Goal: Transaction & Acquisition: Purchase product/service

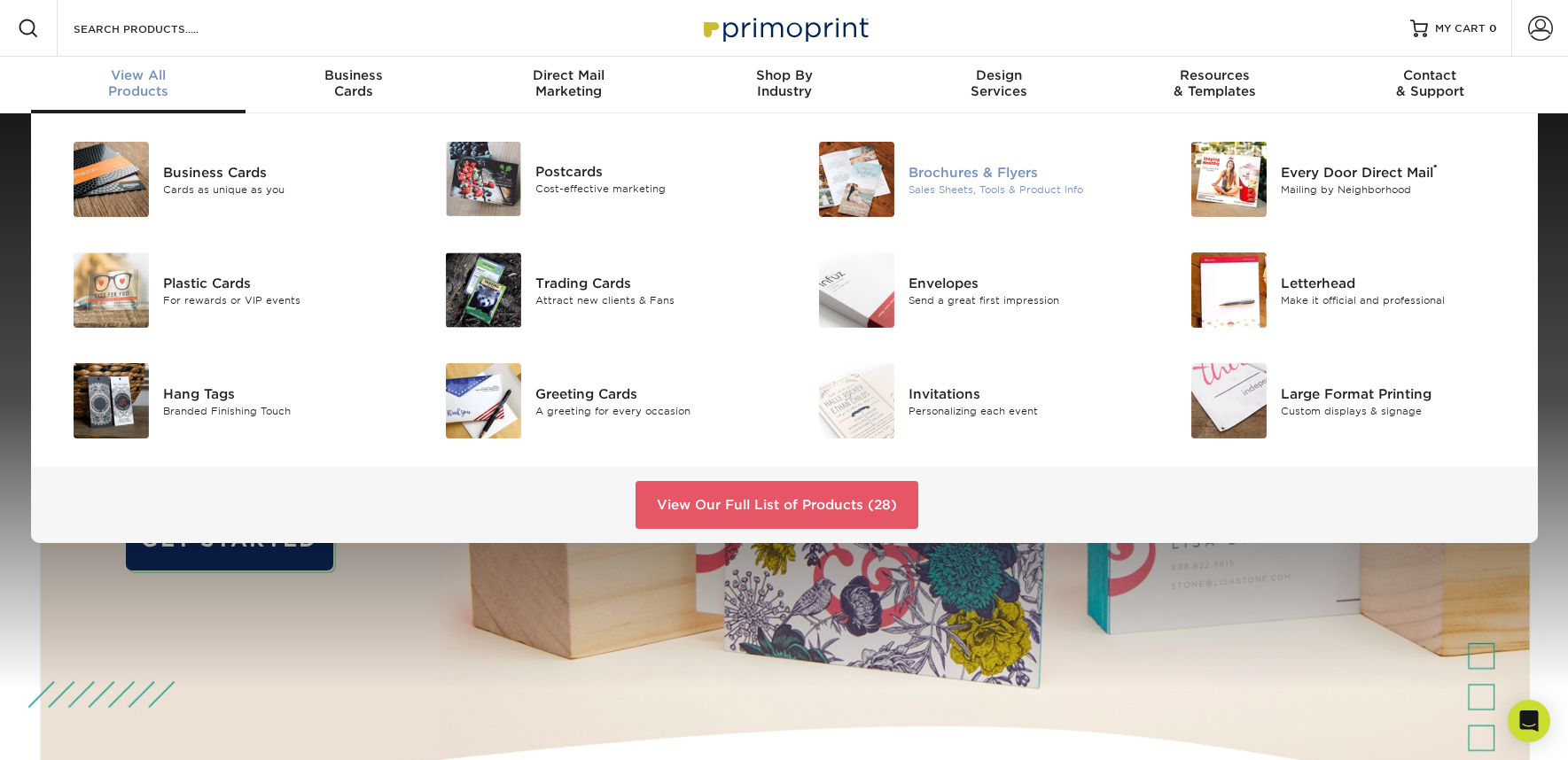
click at [1031, 189] on div "Sales Sheets, Tools & Product Info" at bounding box center [1026, 190] width 235 height 15
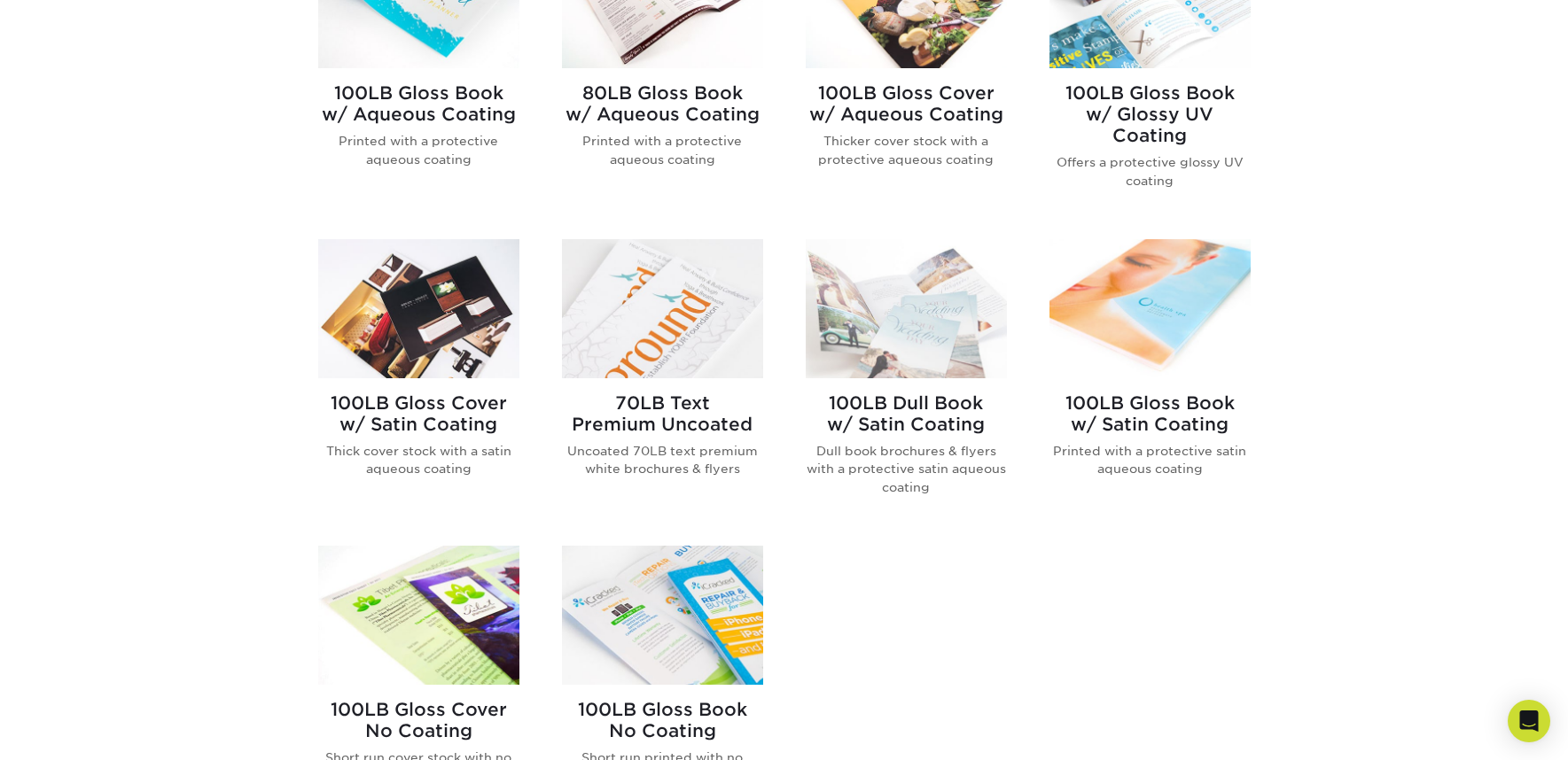
scroll to position [1028, 0]
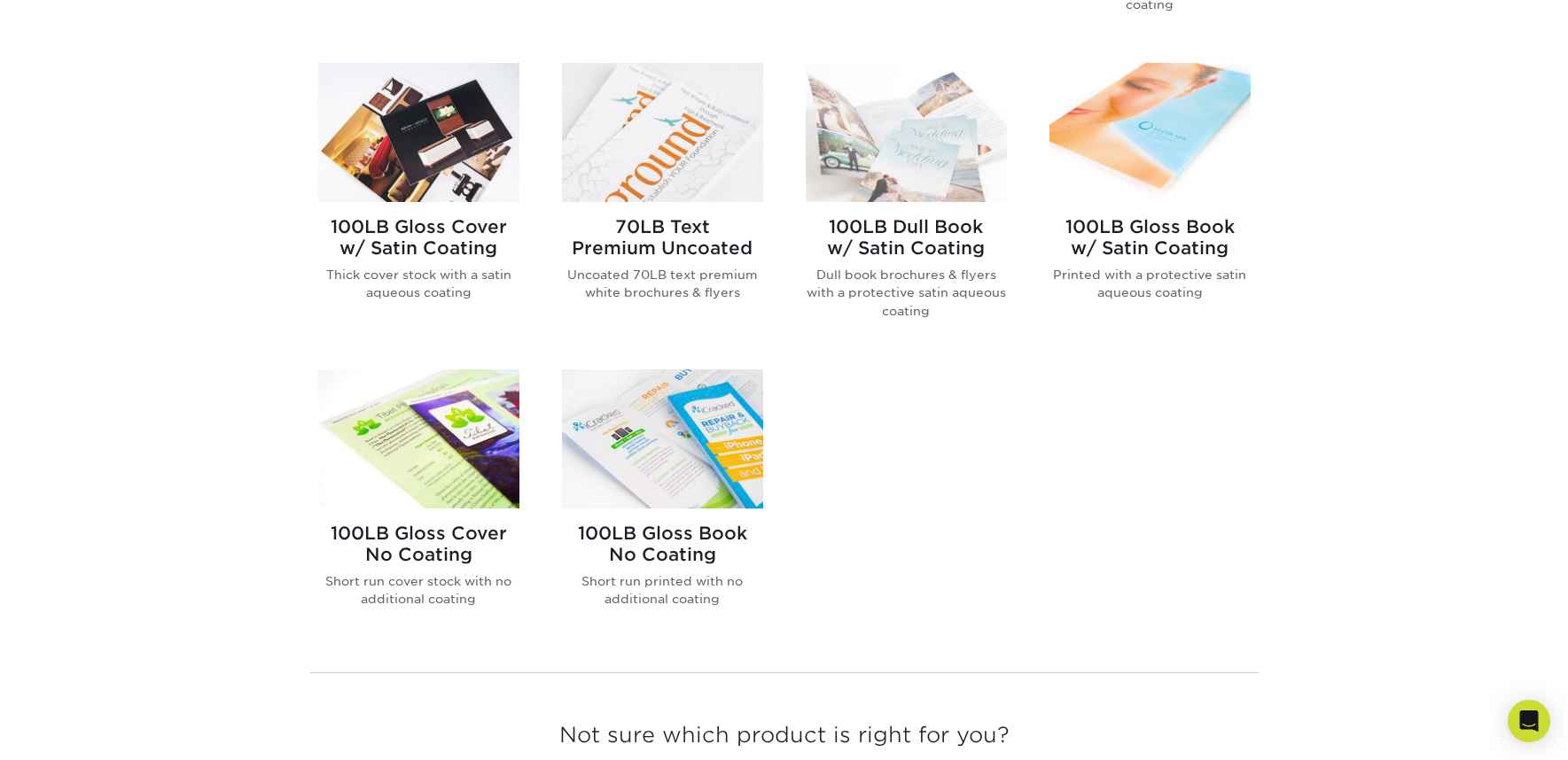
click at [470, 438] on img at bounding box center [419, 439] width 201 height 139
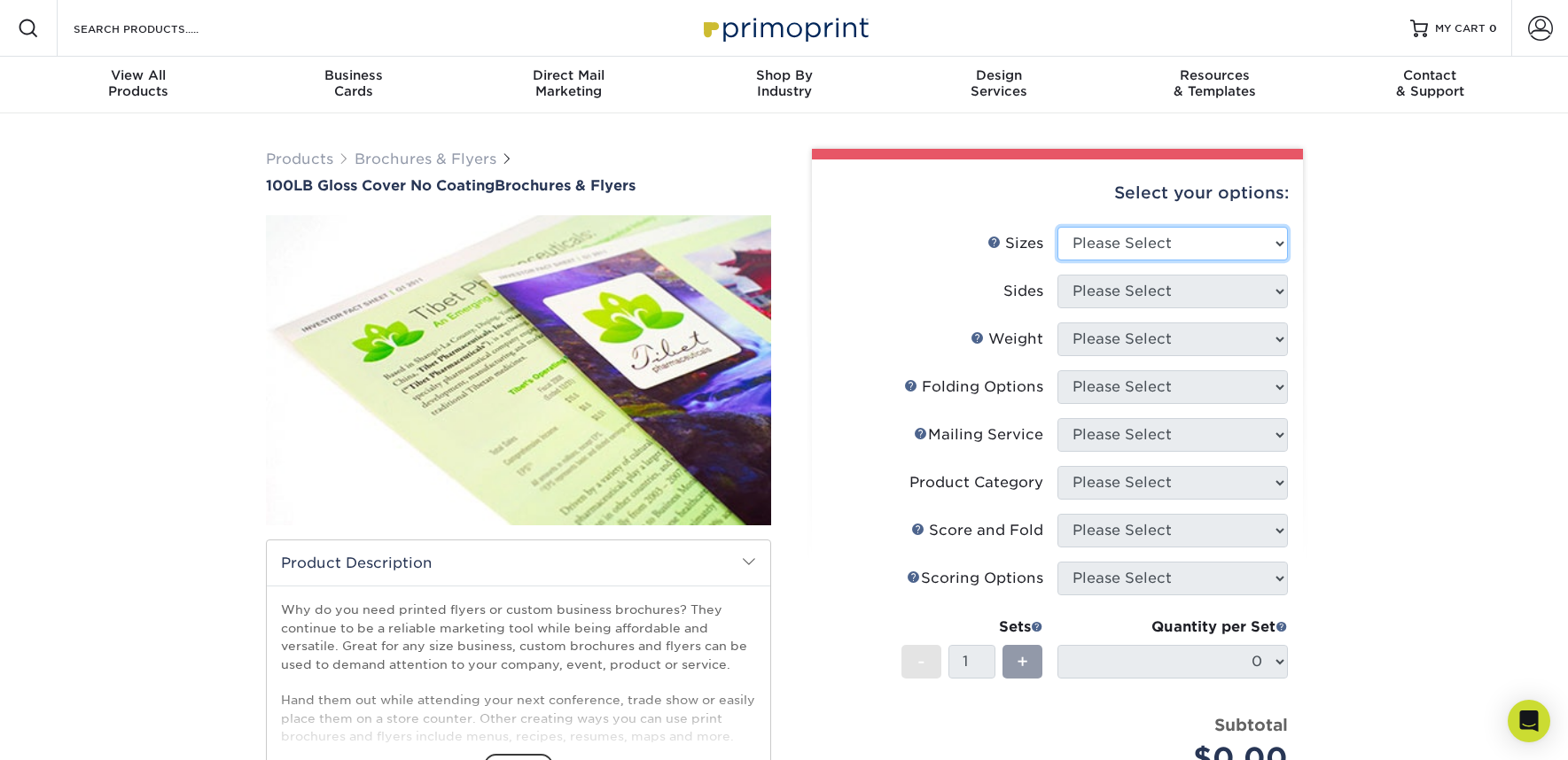
click at [1095, 241] on select "Please Select 3.67" x 8.5" 4" x 8.5" 4" x 8.5" 4" x 11" 4" x 12" 4.25" x 11" 4.…" at bounding box center [1173, 244] width 231 height 34
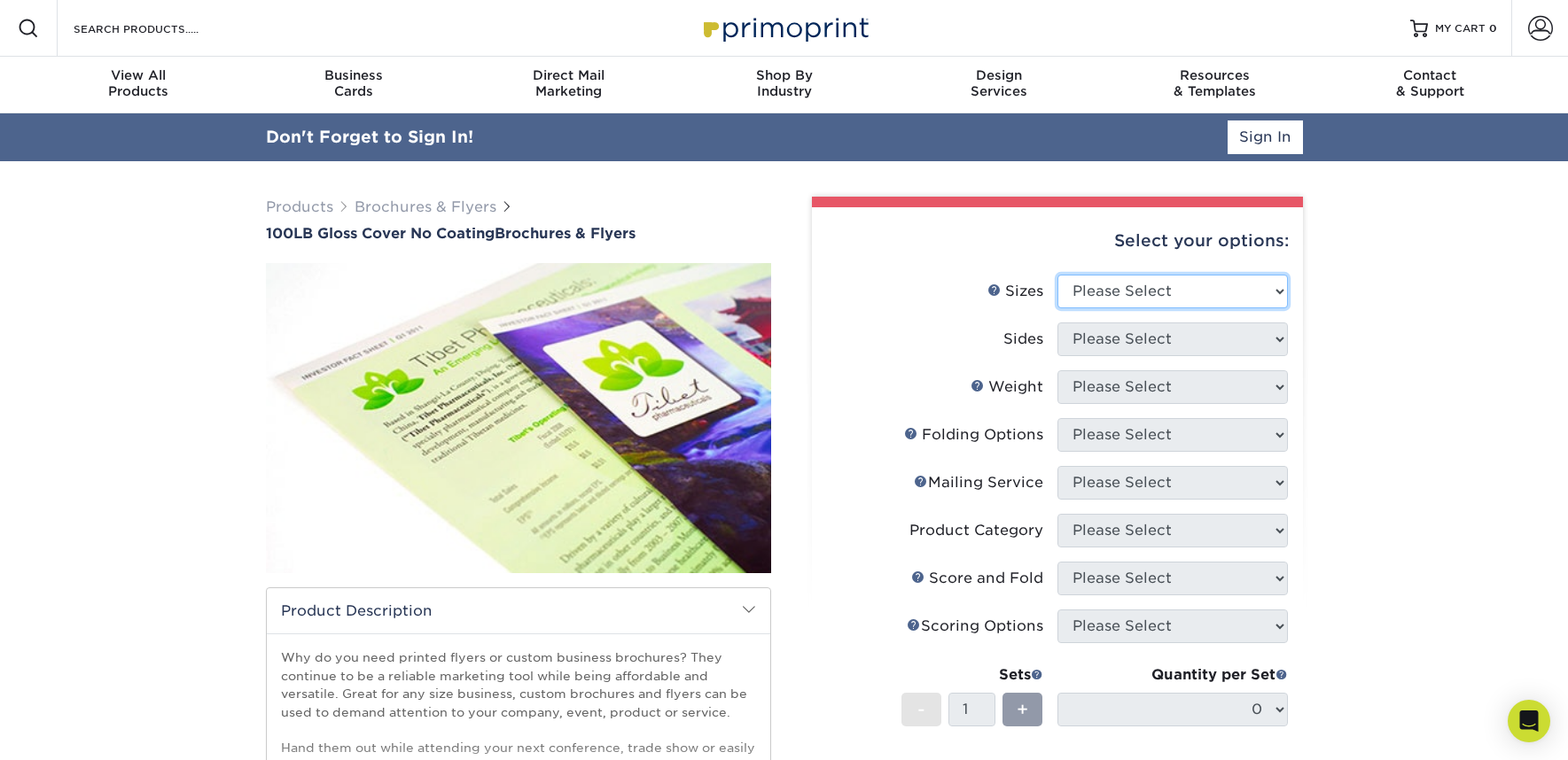
select select "8.50x11.00"
click at [1058, 275] on select "Please Select 3.67" x 8.5" 4" x 8.5" 4" x 8.5" 4" x 11" 4" x 12" 4.25" x 11" 4.…" at bounding box center [1173, 292] width 231 height 34
click at [1180, 329] on select "Please Select Print Both Sides Print Front Only" at bounding box center [1173, 340] width 231 height 34
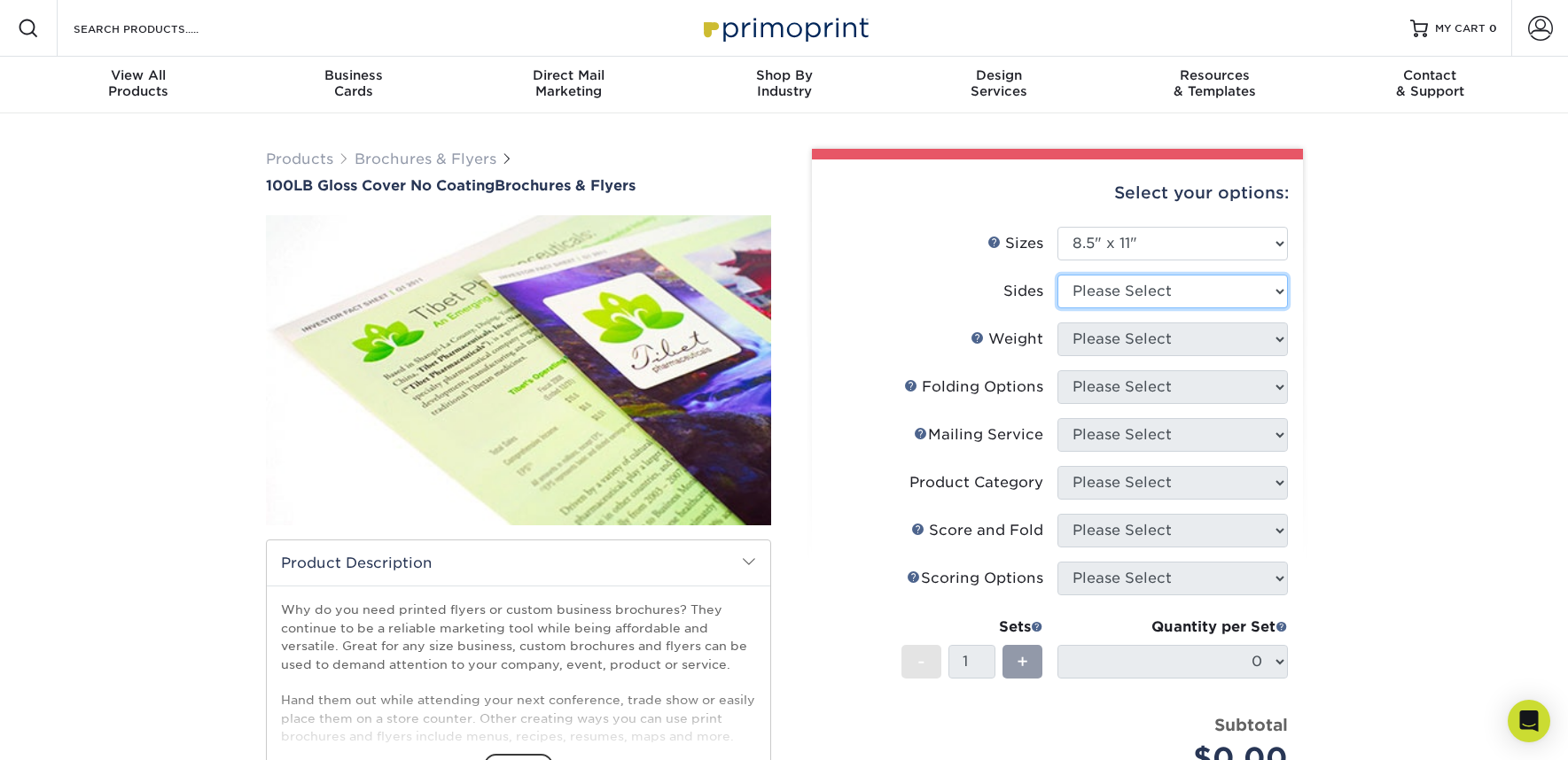
select select "13abbda7-1d64-4f25-8bb2-c179b224825d"
click at [1058, 275] on select "Please Select Print Both Sides Print Front Only" at bounding box center [1173, 292] width 231 height 34
click at [1226, 340] on select "Please Select 100LB" at bounding box center [1173, 340] width 231 height 34
select select "100LB"
click at [1058, 323] on select "Please Select 100LB" at bounding box center [1173, 340] width 231 height 34
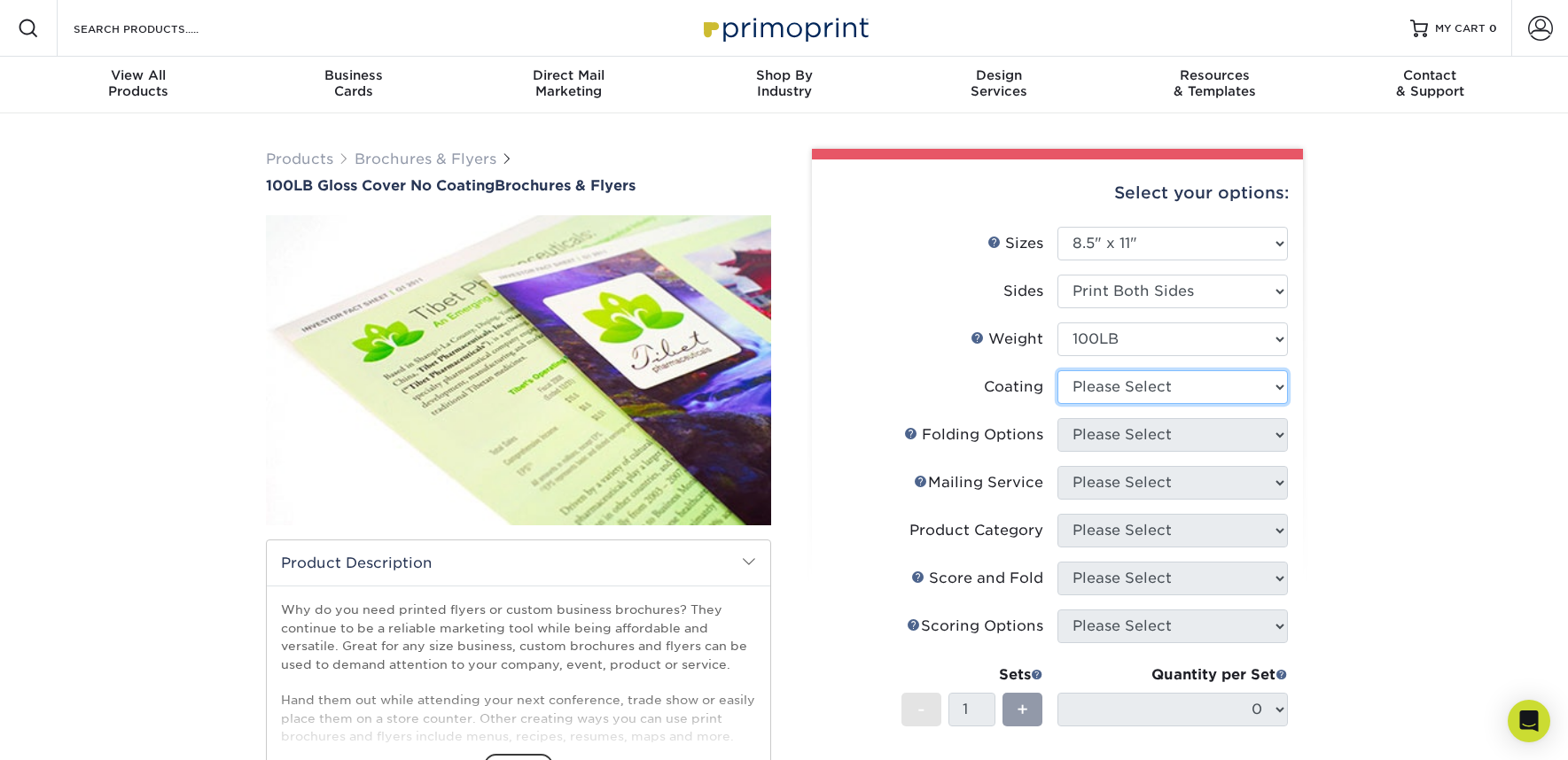
click at [1226, 380] on select at bounding box center [1173, 388] width 231 height 34
select select "3e7618de-abca-4bda-9f97-8b9129e913d8"
click at [1058, 371] on select at bounding box center [1173, 388] width 231 height 34
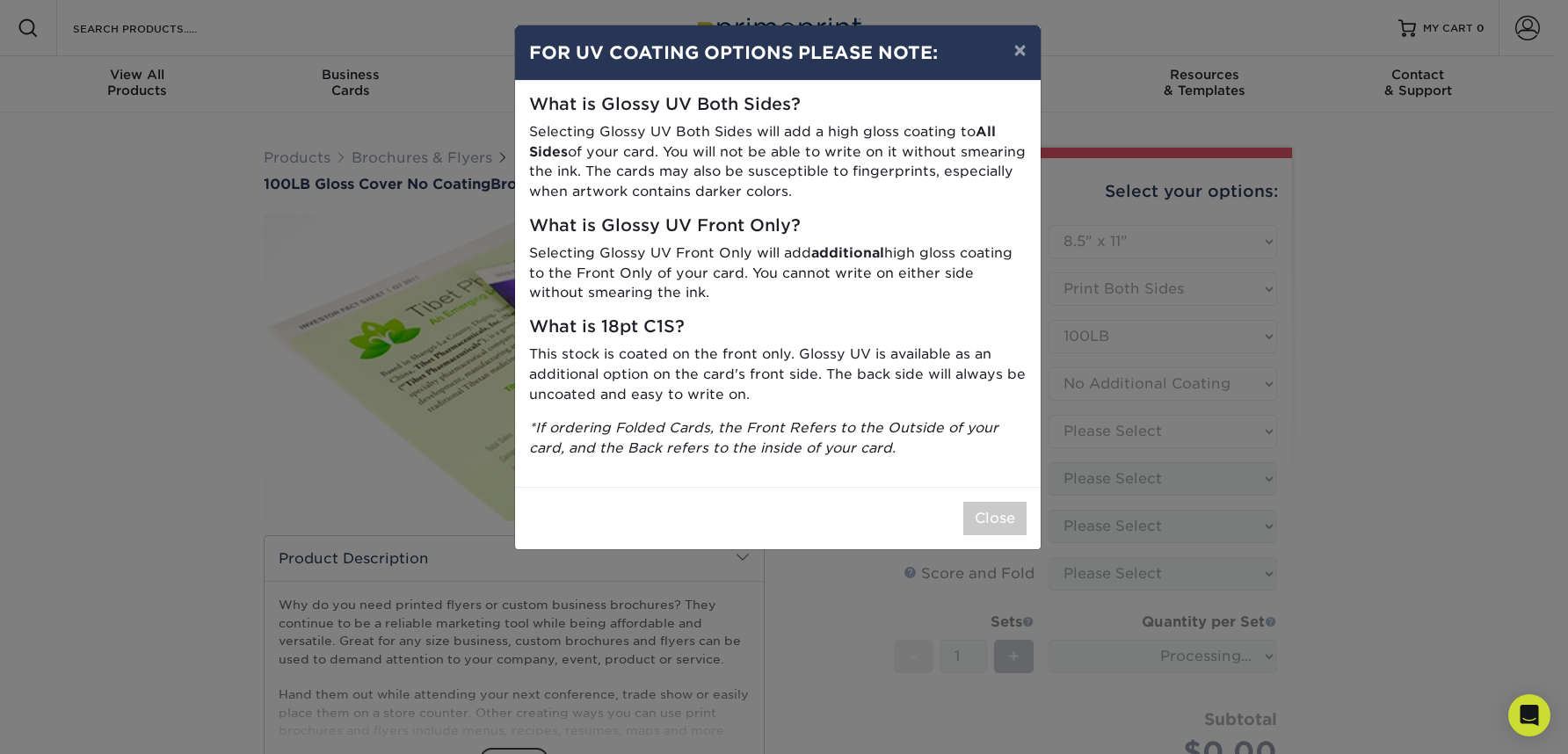
click at [1230, 424] on div "× FOR UV COATING OPTIONS PLEASE NOTE: What is Glossy UV Both Sides? Selecting G…" at bounding box center [784, 377] width 1568 height 754
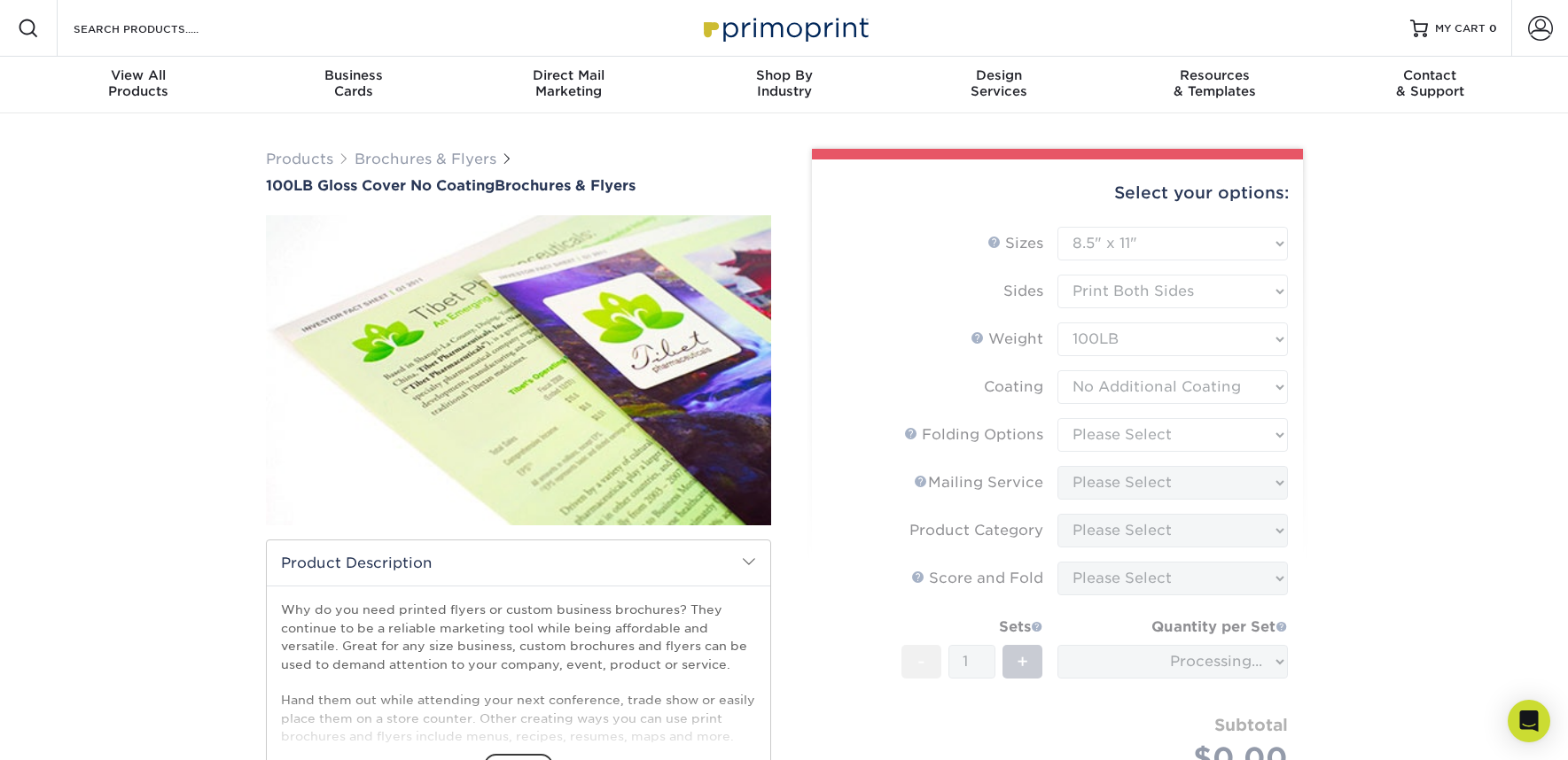
click at [1195, 366] on form "Sizes Help Sizes Please Select 3.67" x 8.5" 4" x 8.5" 4" x 8.5" 4" x 11" 4" x 1…" at bounding box center [1057, 528] width 463 height 603
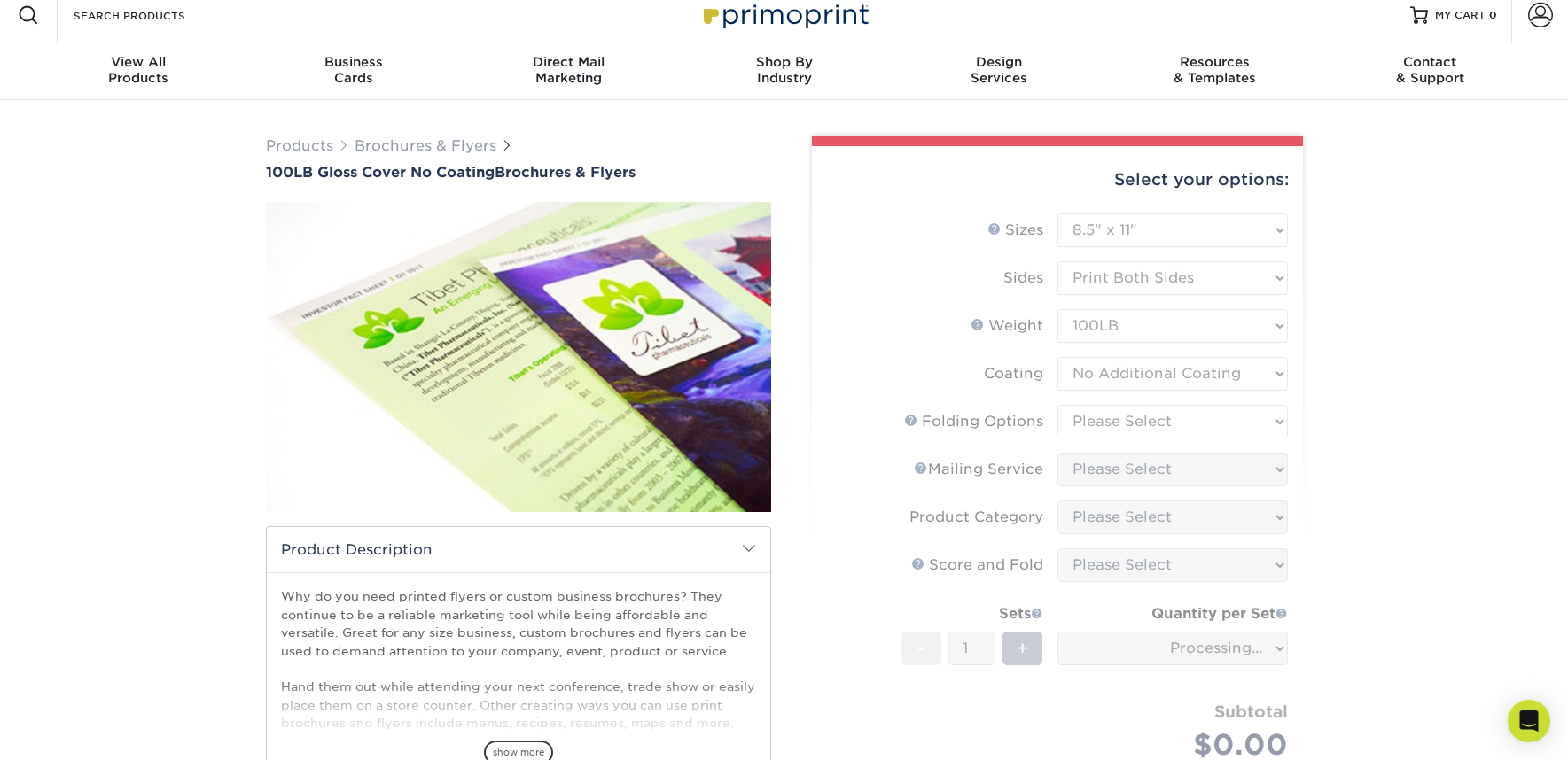
scroll to position [8, 0]
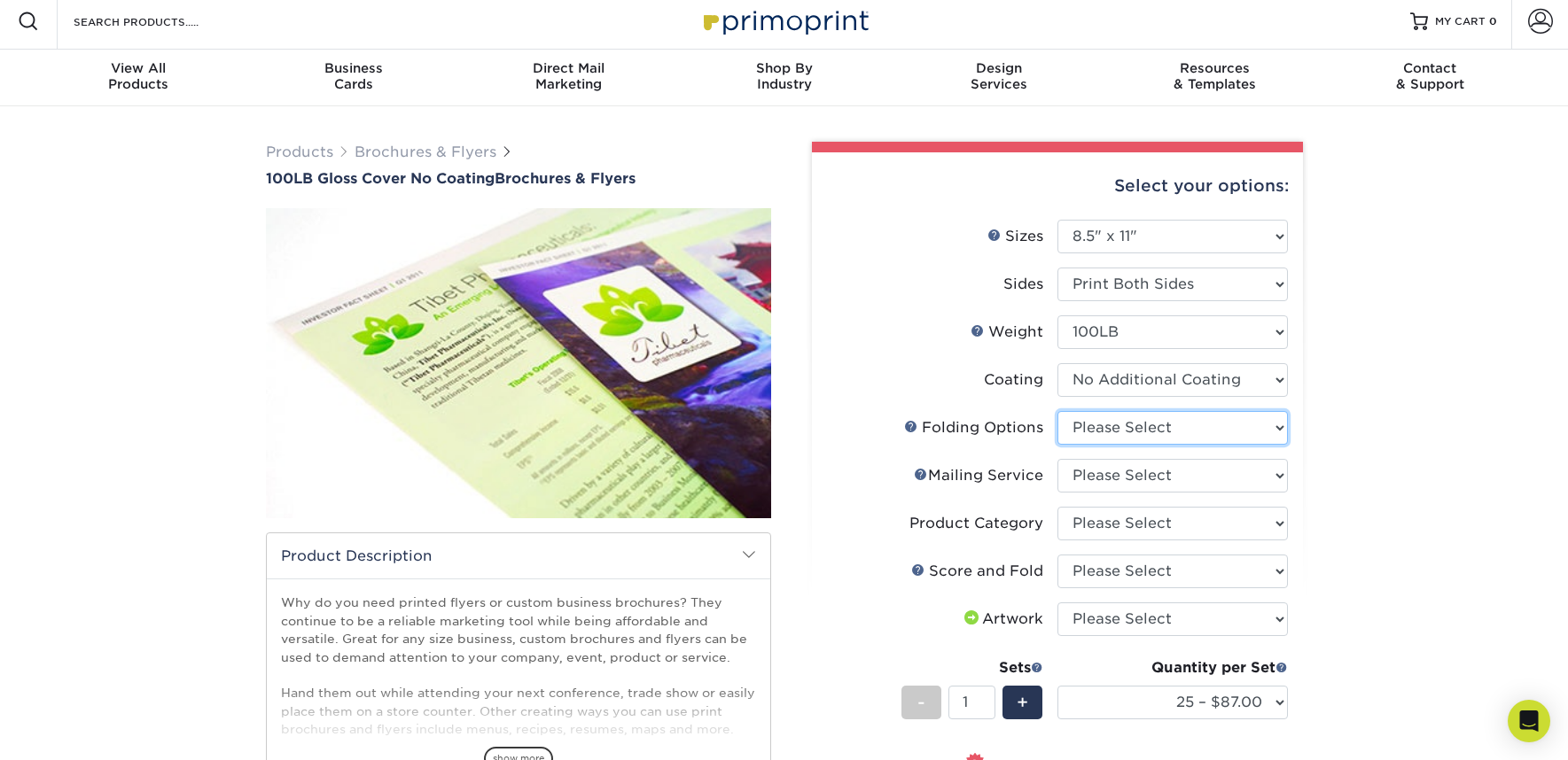
click at [1224, 431] on select "Please Select FLAT - No Folding" at bounding box center [1173, 428] width 231 height 34
click at [1222, 478] on select "Please Select No Direct Mailing Service No, I will mail/stamp/imprint Direct Ma…" at bounding box center [1173, 476] width 231 height 34
select select "3e5e9bdd-d78a-4c28-a41d-fe1407925ca6"
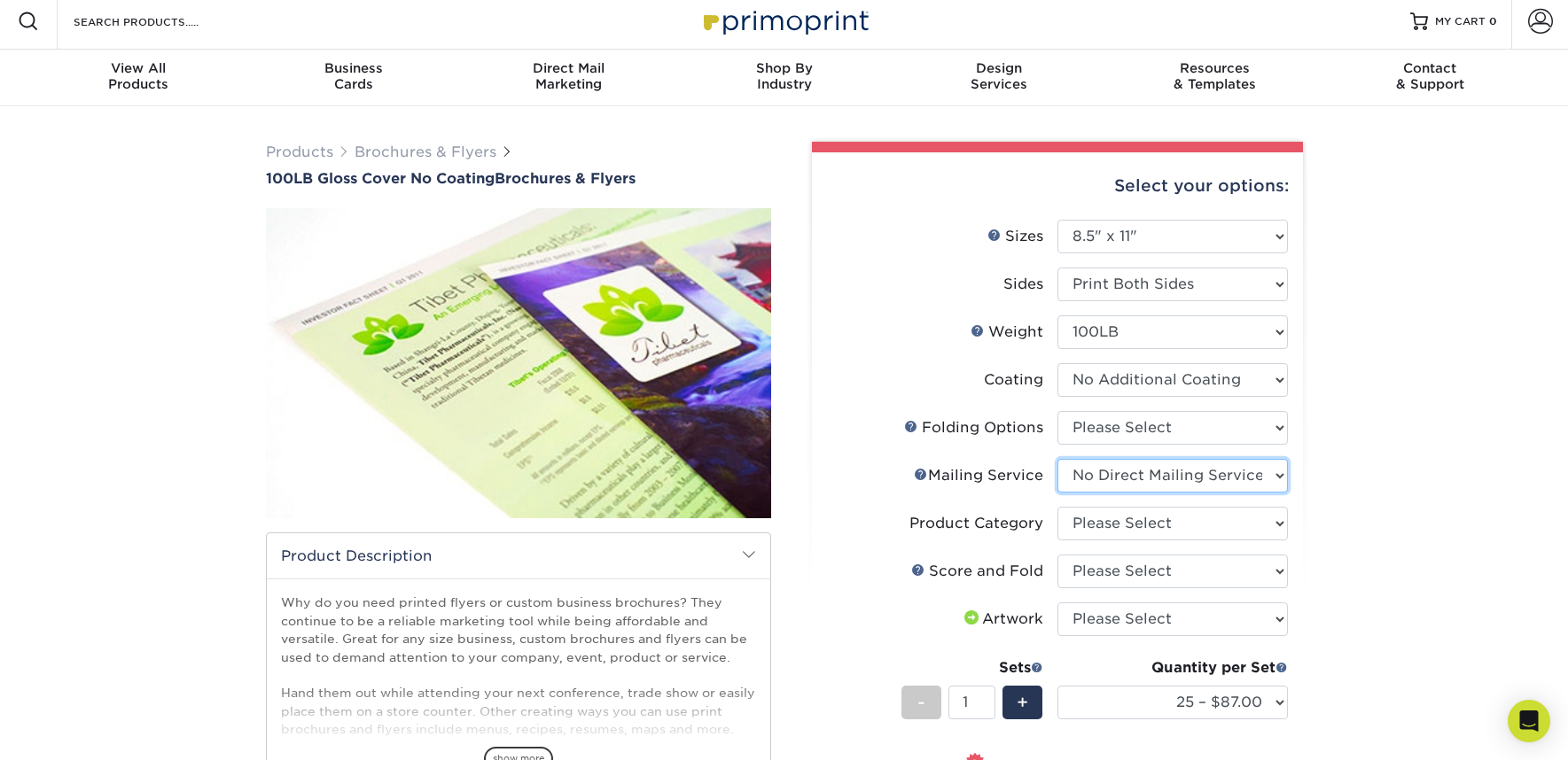
click at [1058, 459] on select "Please Select No Direct Mailing Service No, I will mail/stamp/imprint Direct Ma…" at bounding box center [1173, 476] width 231 height 34
click at [1392, 509] on div "Products Brochures & Flyers 100LB Gloss Cover No Coating Brochures & Flyers sho…" at bounding box center [784, 623] width 1568 height 1034
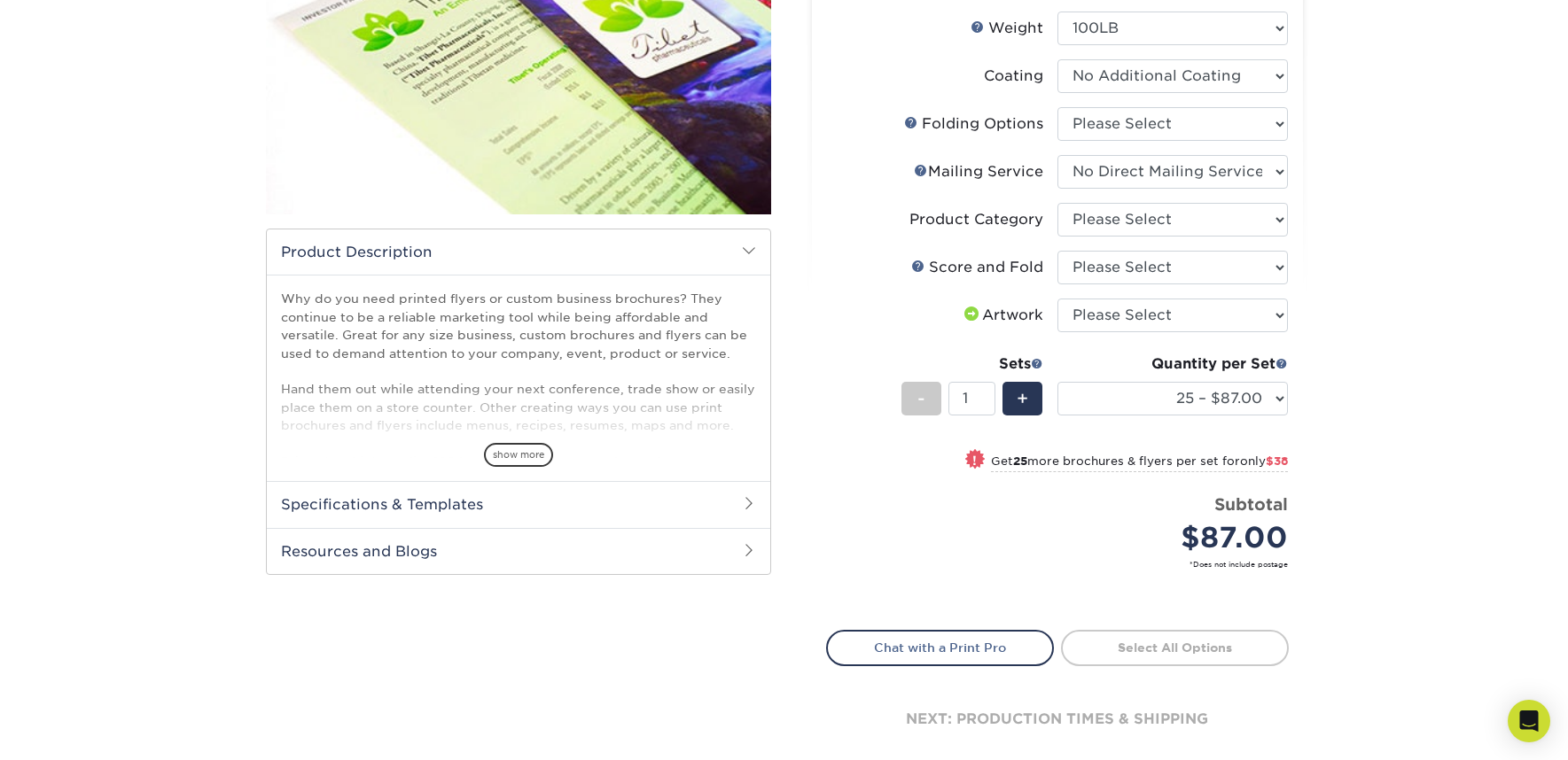
scroll to position [360, 0]
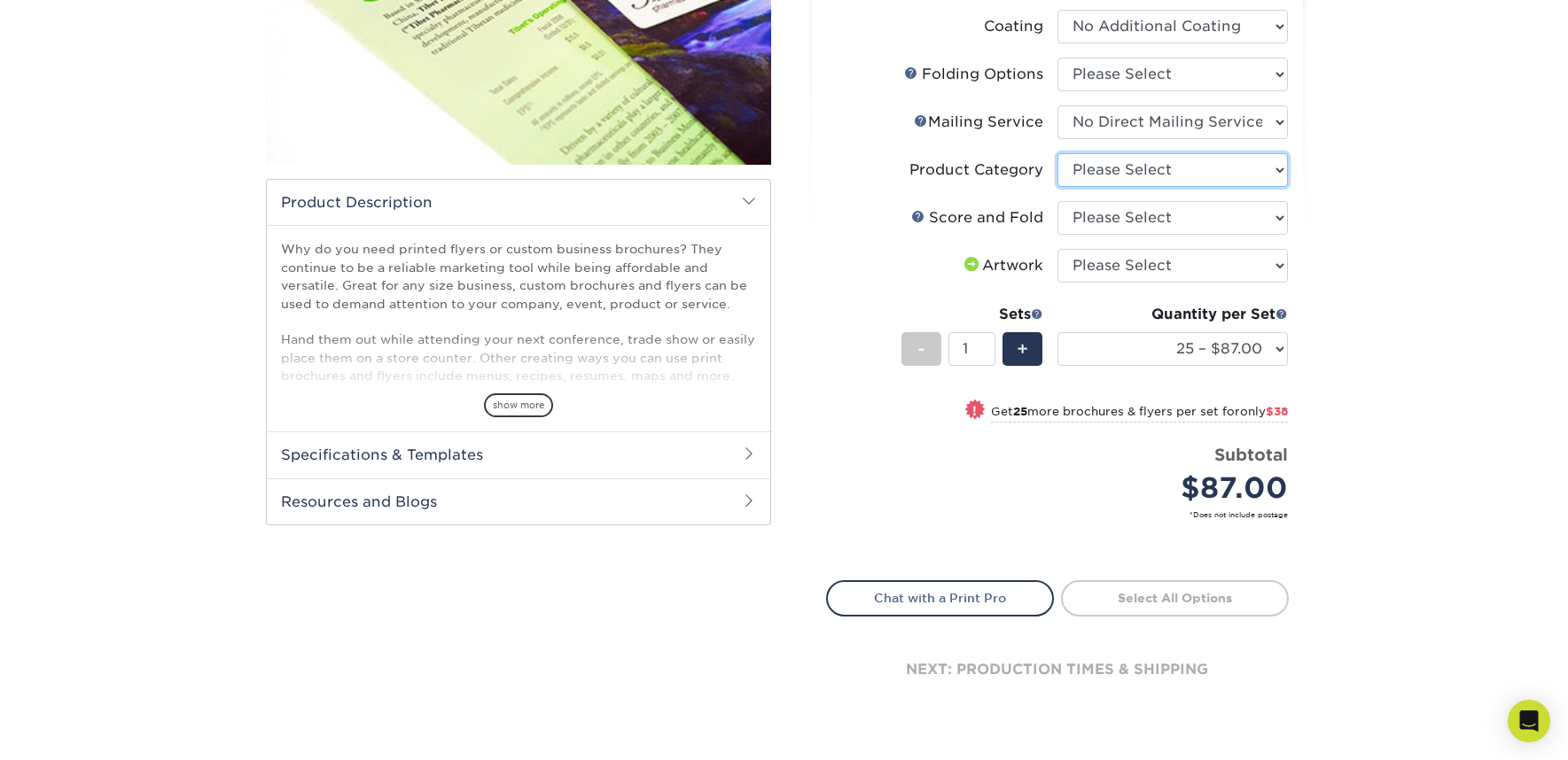
click at [1185, 168] on select "Please Select Flyers and Brochures" at bounding box center [1173, 170] width 231 height 34
select select "1a668080-6b7c-4174-b399-2c3833b27ef4"
click at [1058, 153] on select "Please Select Flyers and Brochures" at bounding box center [1173, 170] width 231 height 34
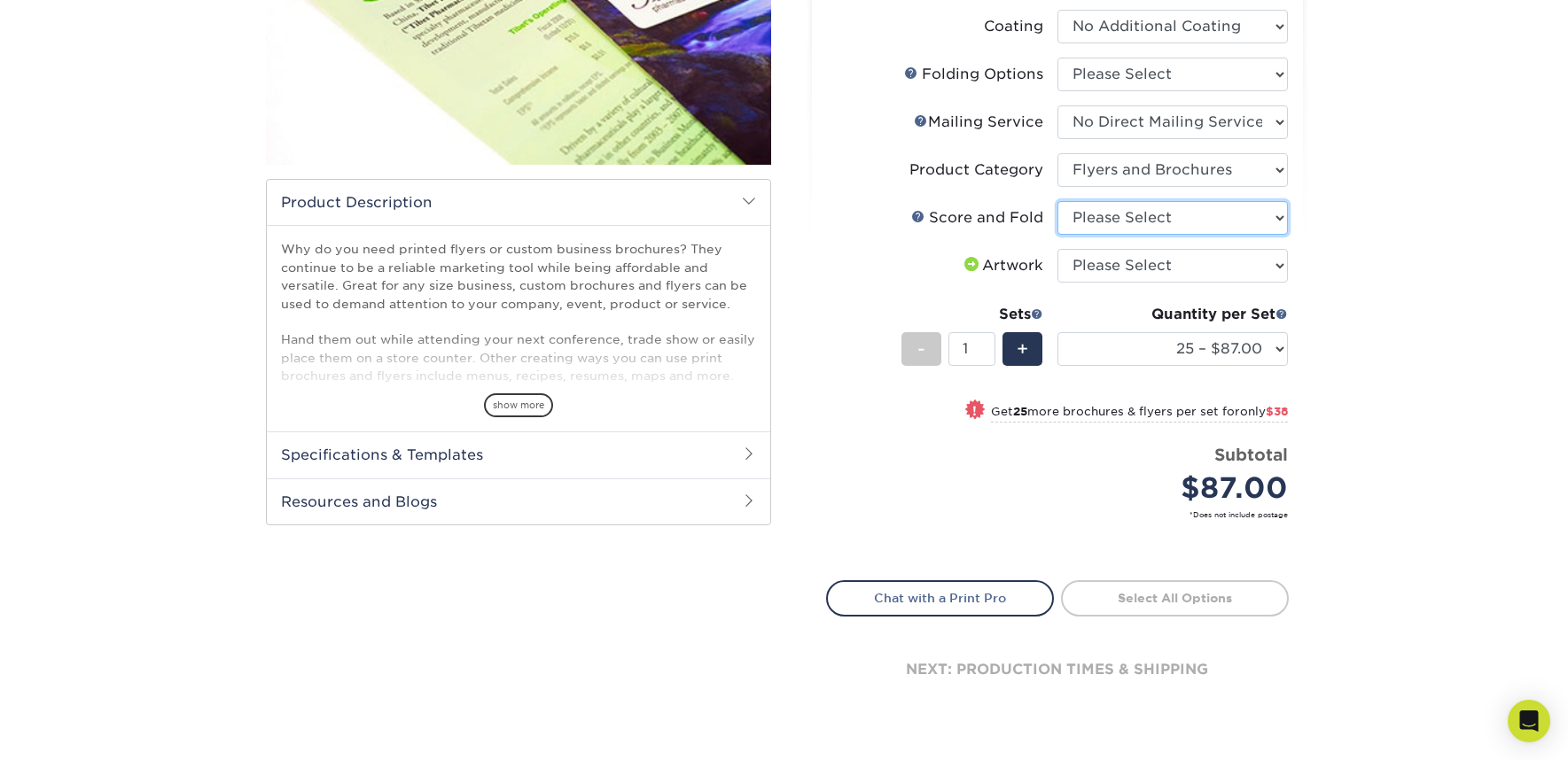
click at [1188, 224] on select "Please Select No Scoring and Folding Score & fold in half Score and 1/2 Fold on…" at bounding box center [1173, 218] width 231 height 34
select select "693e0d4e-af90-4796-9ba3-e200b26a5d59"
click at [1058, 201] on select "Please Select No Scoring and Folding Score & fold in half Score and 1/2 Fold on…" at bounding box center [1173, 218] width 231 height 34
click at [1298, 296] on div "Select your options: Sizes Help Sizes Please Select 3.67" x 8.5" 4" x 8.5" 4" x…" at bounding box center [1057, 268] width 491 height 938
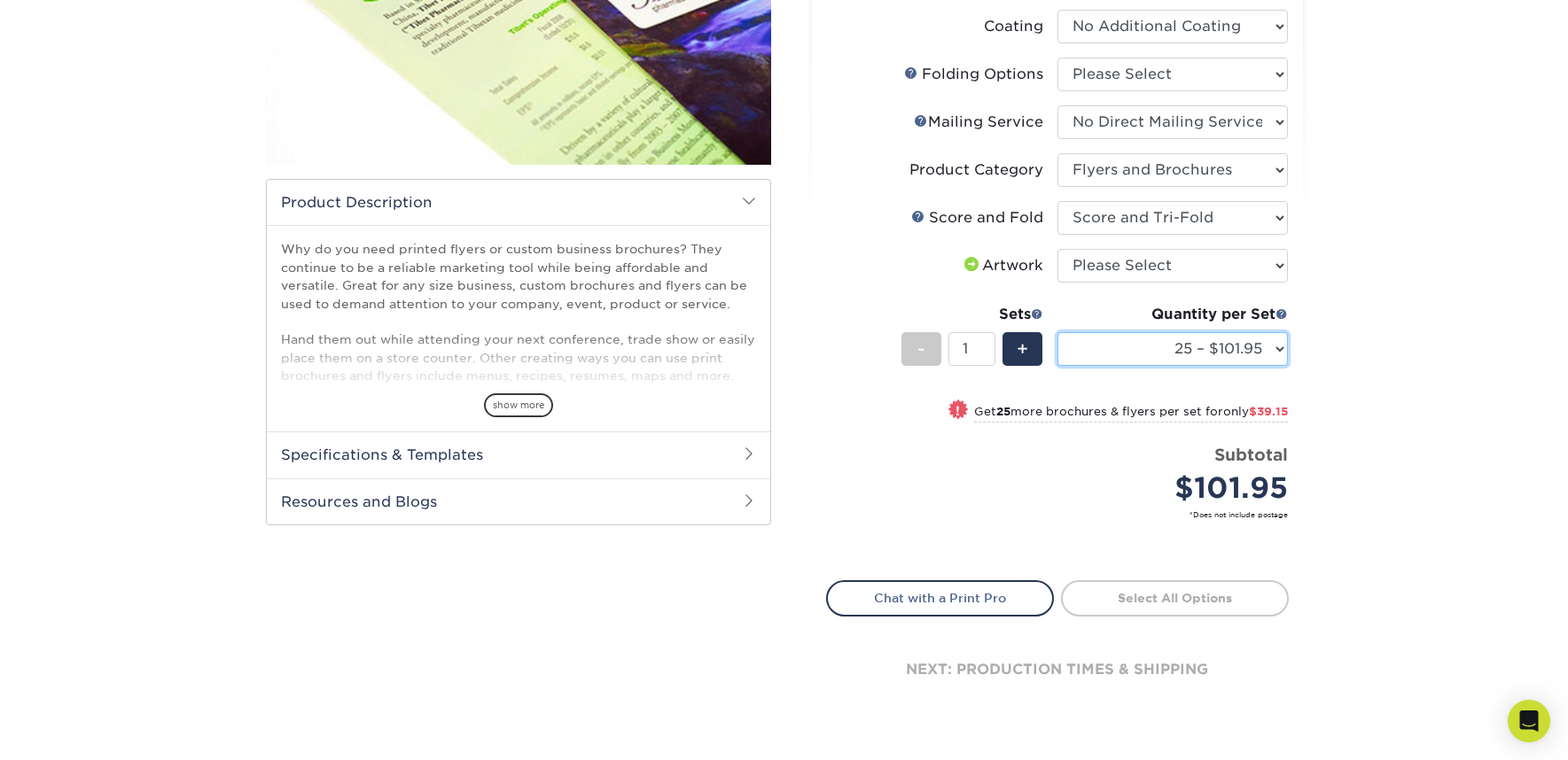
click at [1166, 341] on select "25 – $101.95 50 – $141.10 75 – $180.25 100 – $208.40 250 – $348.13 500 – $392.0…" at bounding box center [1173, 349] width 231 height 34
click at [1161, 355] on select "25 – $101.95 50 – $141.10 75 – $180.25 100 – $208.40 250 – $348.13 500 – $392.0…" at bounding box center [1173, 349] width 231 height 34
click at [1194, 364] on div "Quantity per Set 25 – $101.95 50 – $141.10 75 – $180.25 100 – $208.40 250 – $34…" at bounding box center [1173, 345] width 231 height 83
click at [1195, 344] on select "25 – $101.95 50 – $141.10 75 – $180.25 100 – $208.40 250 – $348.13 500 – $392.0…" at bounding box center [1173, 349] width 231 height 34
click at [1058, 332] on select "25 – $101.95 50 – $141.10 75 – $180.25 100 – $208.40 250 – $348.13 500 – $392.0…" at bounding box center [1173, 349] width 231 height 34
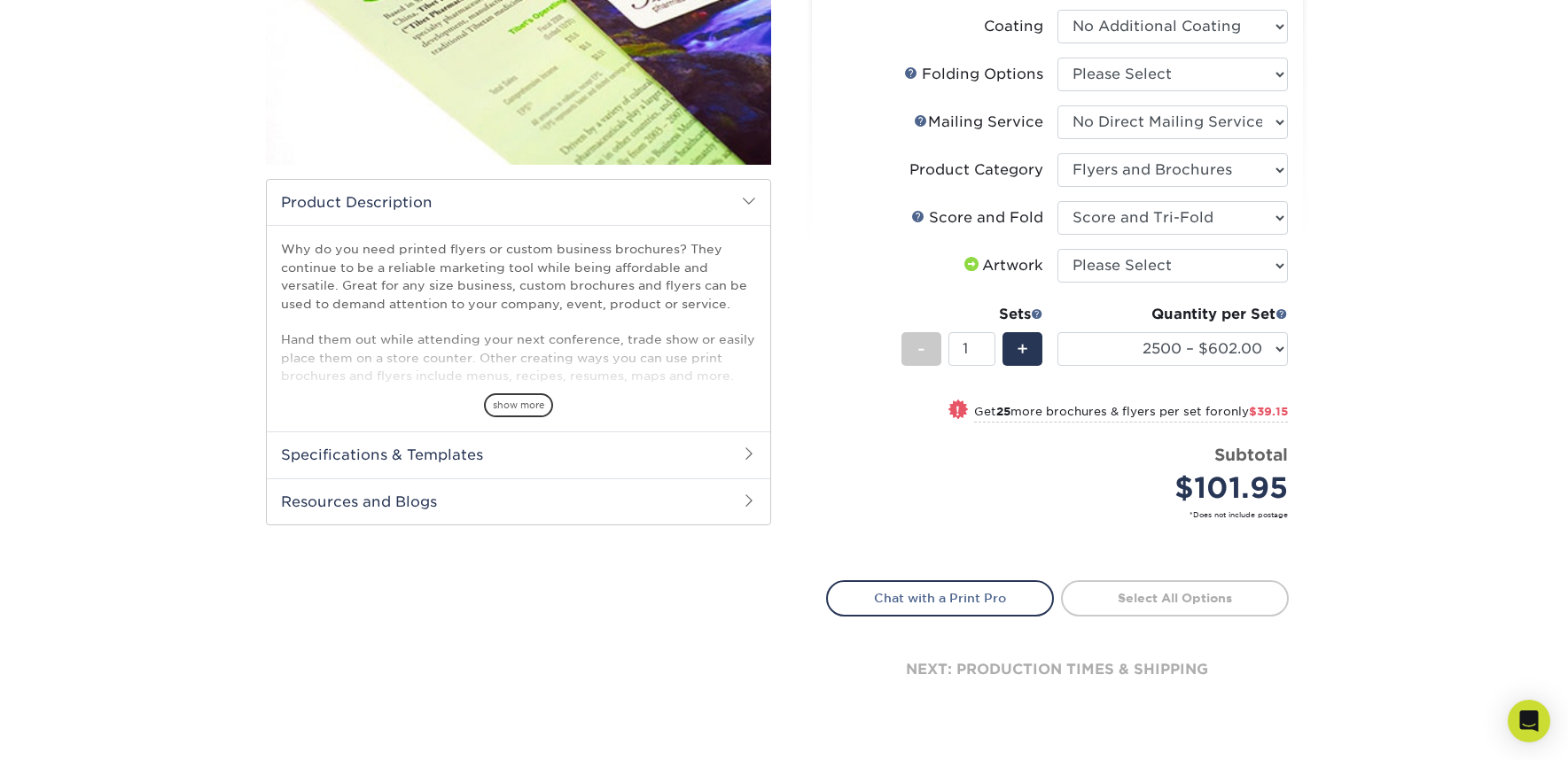
click at [828, 435] on div "! Get 25 more brochures & flyers per set for only $39.15" at bounding box center [1057, 421] width 461 height 42
select select "3000 – $783.75"
